Goal: Transaction & Acquisition: Purchase product/service

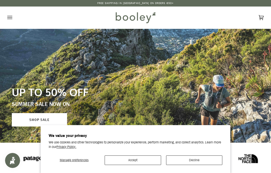
click at [186, 159] on button "Decline" at bounding box center [194, 161] width 57 height 10
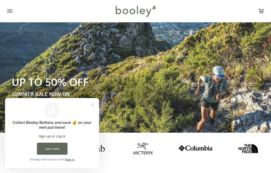
click at [96, 103] on button "Close prompt" at bounding box center [92, 104] width 9 height 9
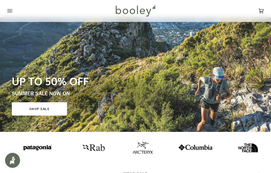
scroll to position [11, 0]
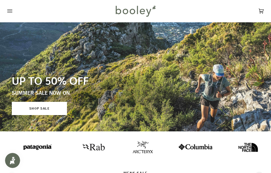
click at [10, 14] on icon "Open menu" at bounding box center [9, 11] width 5 height 8
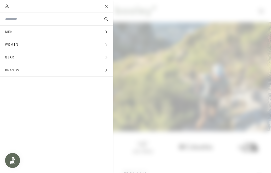
click at [107, 57] on icon "Main menu" at bounding box center [106, 57] width 2 height 3
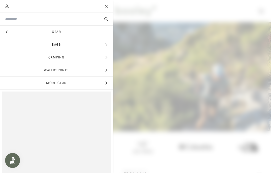
click at [106, 63] on span "Camping" at bounding box center [56, 57] width 113 height 13
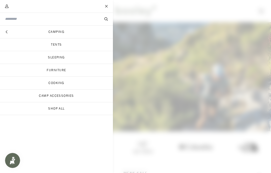
click at [66, 46] on link "Tents" at bounding box center [56, 44] width 113 height 13
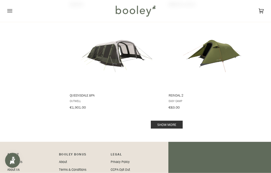
scroll to position [998, 0]
click at [174, 121] on link "Show more" at bounding box center [167, 125] width 32 height 8
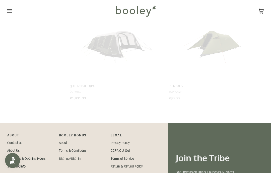
scroll to position [997, 0]
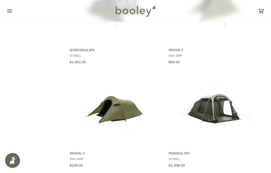
scroll to position [1058, 0]
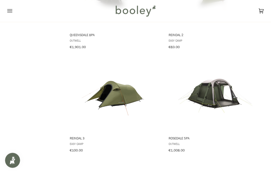
click at [125, 91] on img "Reindal 3" at bounding box center [116, 94] width 75 height 75
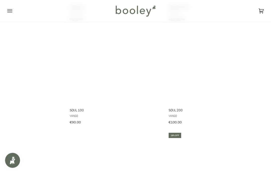
scroll to position [1190, 0]
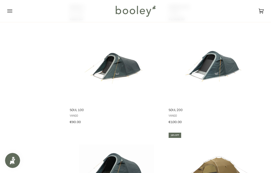
click at [214, 66] on img "Soul 200" at bounding box center [215, 66] width 75 height 75
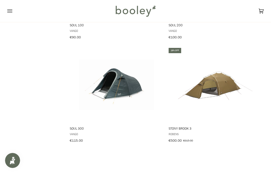
scroll to position [1275, 0]
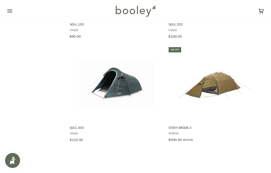
click at [126, 79] on img "Soul 300" at bounding box center [116, 83] width 75 height 75
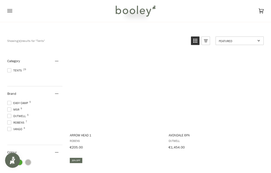
scroll to position [0, 0]
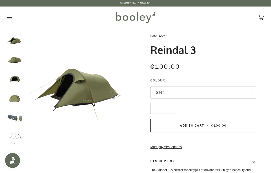
click at [21, 117] on img "Easy Camp Reindal 3 Green - Booley Galway" at bounding box center [14, 117] width 15 height 15
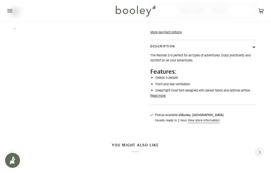
scroll to position [115, 0]
click at [163, 93] on li "SleepTight inner tent designed with darker fabric and optimal airflow" at bounding box center [205, 90] width 101 height 5
click at [161, 99] on button "Read more" at bounding box center [157, 96] width 15 height 5
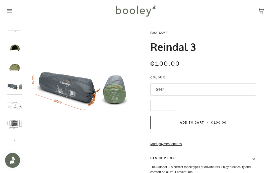
scroll to position [0, 0]
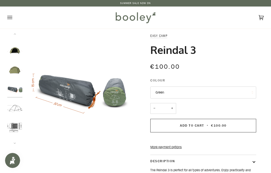
click at [16, 124] on img "Easy Camp Reindal 3 - Booley Galway" at bounding box center [14, 127] width 15 height 15
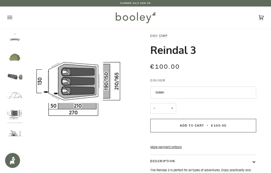
scroll to position [42, 0]
click at [22, 89] on img "Easy Camp Reindal 3 - Booley Galway" at bounding box center [14, 94] width 15 height 15
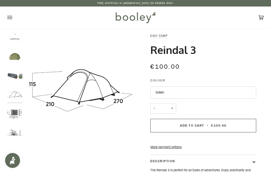
click at [21, 74] on img "Easy Camp Reindal 3 Green - Booley Galway" at bounding box center [14, 75] width 15 height 15
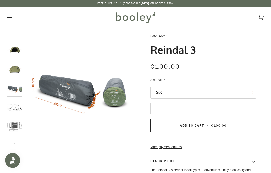
scroll to position [28, 0]
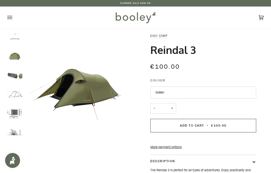
scroll to position [42, 0]
click at [17, 111] on img "Easy Camp Reindal 3 - Booley Galway" at bounding box center [14, 114] width 15 height 15
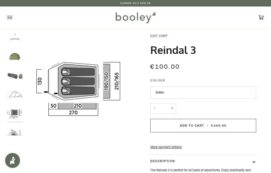
click at [16, 72] on img "Easy Camp Reindal 3 Green - Booley Galway" at bounding box center [14, 75] width 15 height 15
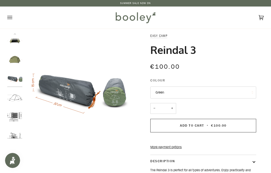
click at [19, 56] on img "Easy Camp Reindal 3 Green - Booley Galway" at bounding box center [14, 59] width 15 height 15
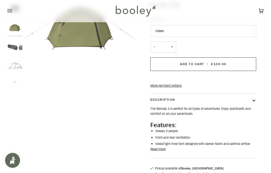
scroll to position [62, 0]
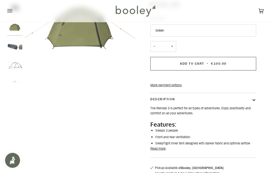
click at [162, 152] on button "Read more" at bounding box center [157, 149] width 15 height 5
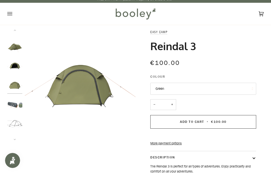
scroll to position [0, 0]
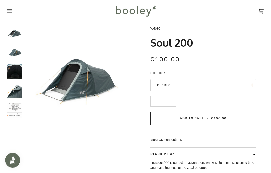
scroll to position [8, 0]
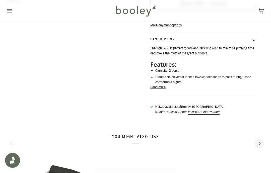
click at [154, 90] on button "Read more" at bounding box center [157, 87] width 15 height 5
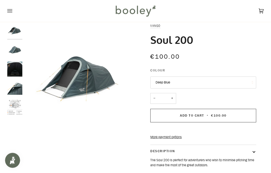
scroll to position [10, 0]
click at [16, 104] on img "Vango Soul 200 - Booley Galway" at bounding box center [14, 107] width 15 height 15
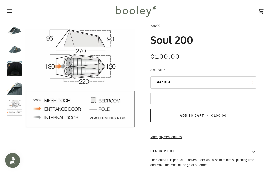
scroll to position [0, 0]
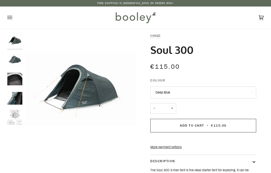
click at [17, 120] on img "Vango Soul 300 - Booley Galway" at bounding box center [14, 117] width 15 height 15
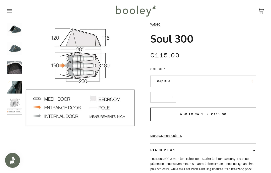
scroll to position [12, 0]
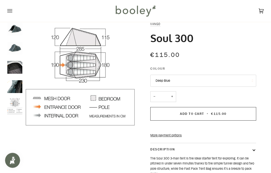
click at [14, 81] on img "Vango Soul 300 - Booley Galway" at bounding box center [14, 86] width 15 height 15
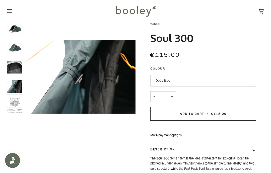
click at [16, 65] on img "Vango Soul 300 - Booley Galway" at bounding box center [14, 67] width 15 height 15
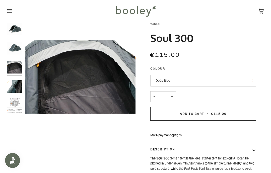
click at [12, 47] on img "Vango Soul 300 - Booley Galway" at bounding box center [14, 48] width 15 height 15
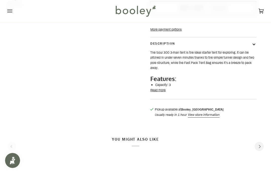
scroll to position [132, 0]
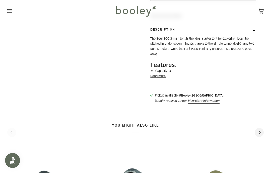
click at [163, 79] on button "Read more" at bounding box center [157, 76] width 15 height 5
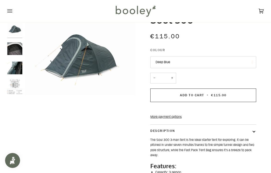
scroll to position [0, 0]
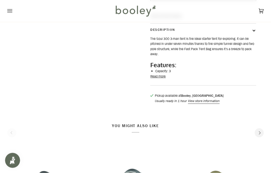
click at [159, 79] on button "Read more" at bounding box center [157, 76] width 15 height 5
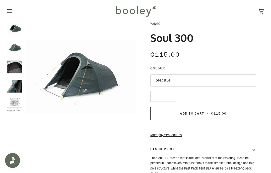
scroll to position [5, 0]
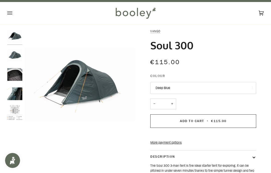
click at [181, 145] on link "More payment options" at bounding box center [203, 142] width 106 height 5
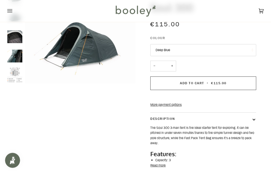
scroll to position [42, 0]
click at [176, 108] on link "More payment options" at bounding box center [203, 104] width 106 height 5
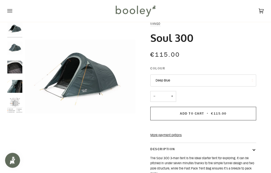
scroll to position [0, 0]
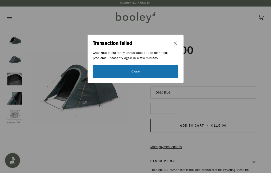
click at [175, 42] on icon "Close" at bounding box center [175, 43] width 5 height 5
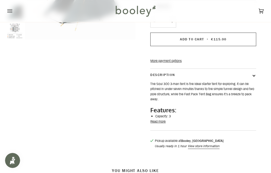
scroll to position [111, 0]
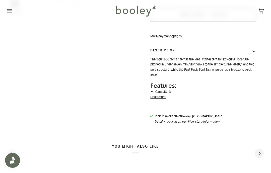
click at [157, 100] on button "Read more" at bounding box center [157, 97] width 15 height 5
